Goal: Task Accomplishment & Management: Complete application form

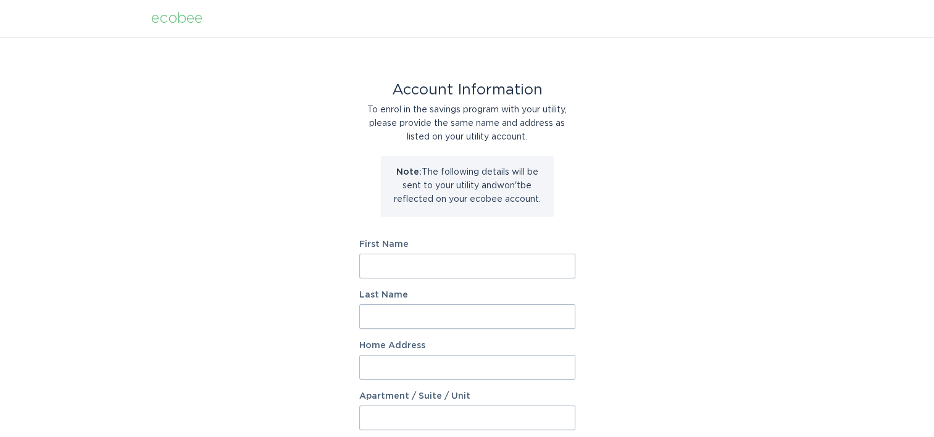
click at [422, 267] on input "First Name" at bounding box center [467, 266] width 216 height 25
type input "[PERSON_NAME]"
type input "Vliet"
type input "[STREET_ADDRESS][PERSON_NAME][PERSON_NAME]"
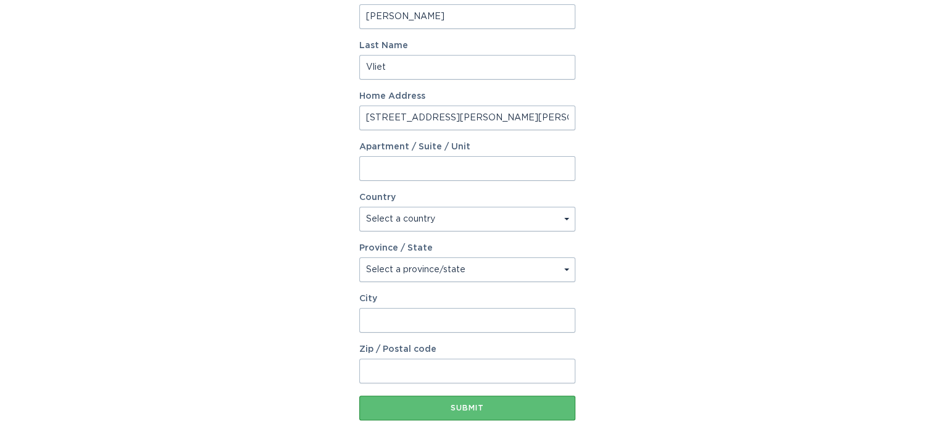
select select "US"
click at [422, 267] on select "Select a province/state [US_STATE] [US_STATE] [US_STATE] [US_STATE] [US_STATE] …" at bounding box center [467, 269] width 216 height 25
select select "CT"
click at [359, 257] on select "Select a province/state [US_STATE] [US_STATE] [US_STATE] [US_STATE] [US_STATE] …" at bounding box center [467, 269] width 216 height 25
click at [405, 316] on input "City" at bounding box center [467, 320] width 216 height 25
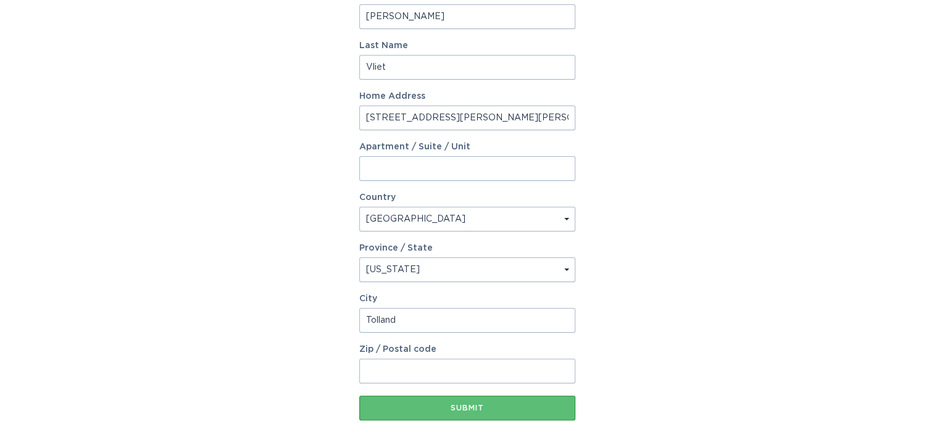
type input "Tolland"
type input "06084"
click at [615, 320] on div "Account Information To enrol in the savings program with your utility, please p…" at bounding box center [467, 129] width 934 height 682
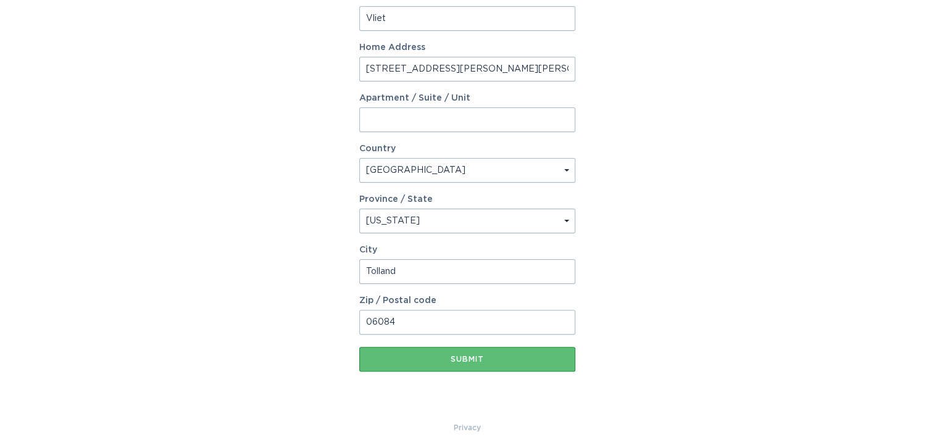
scroll to position [313, 0]
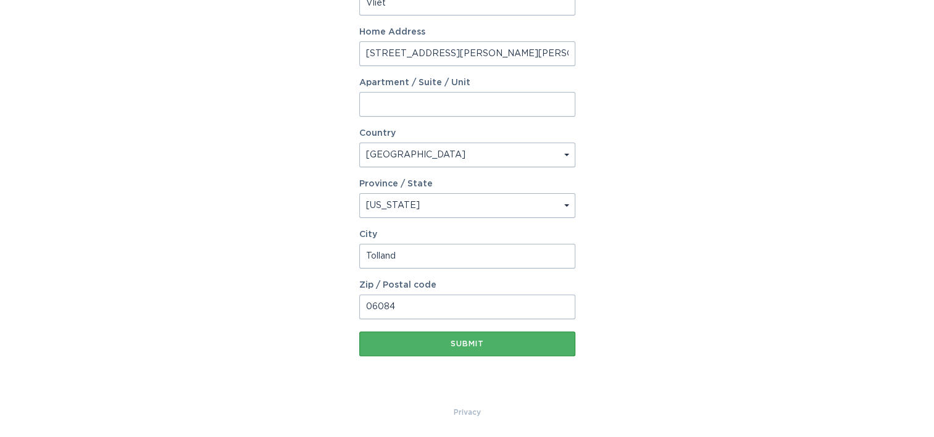
click at [543, 349] on button "Submit" at bounding box center [467, 343] width 216 height 25
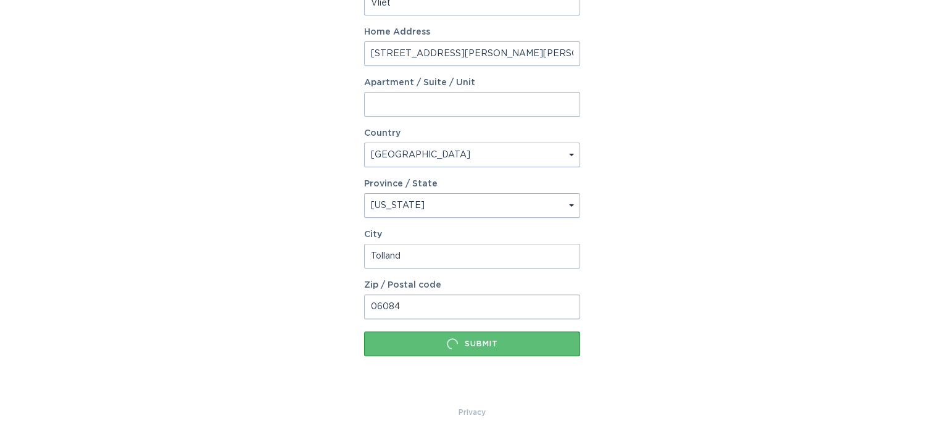
scroll to position [0, 0]
